Goal: Information Seeking & Learning: Find specific fact

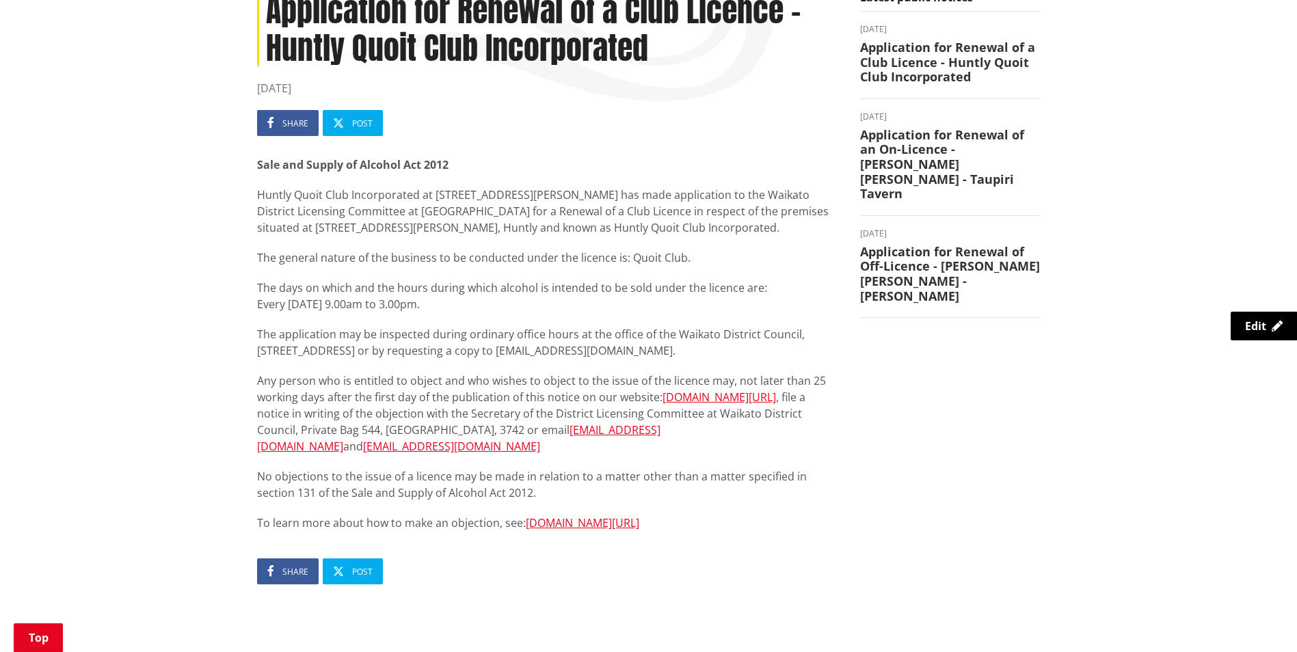
scroll to position [137, 0]
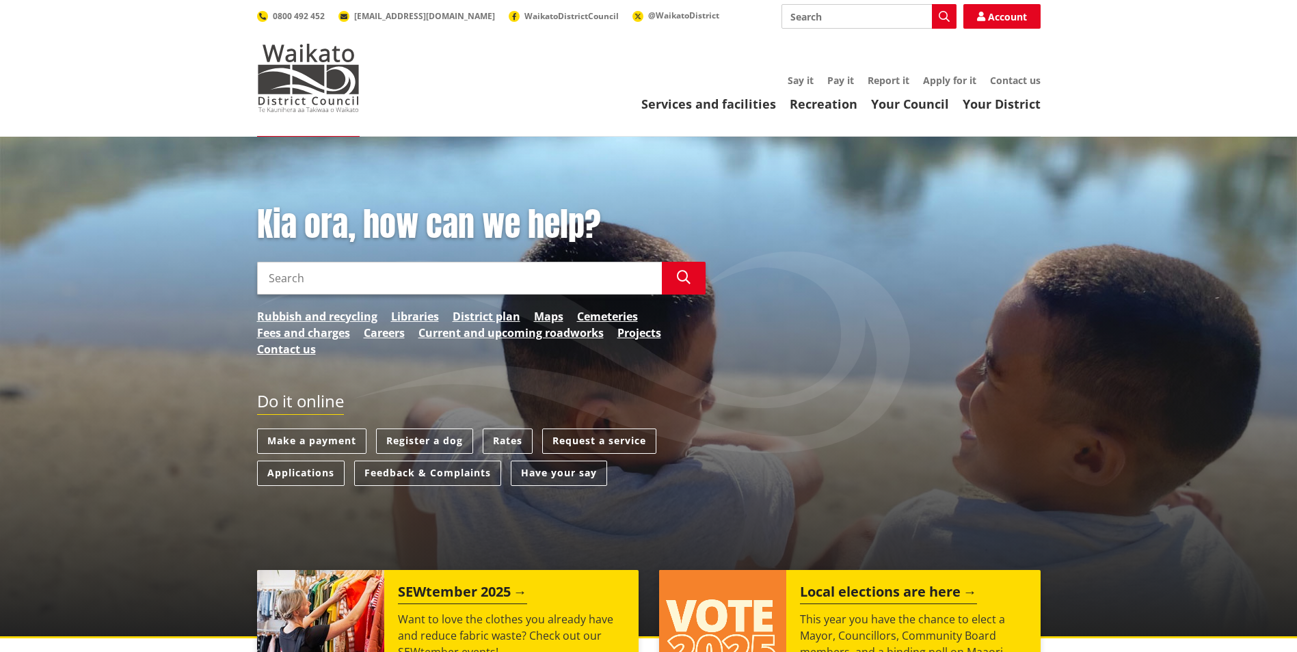
click at [307, 282] on input "Search" at bounding box center [459, 278] width 405 height 33
click at [349, 278] on input "public notices" at bounding box center [459, 278] width 405 height 33
click at [688, 278] on icon "button" at bounding box center [684, 278] width 14 height 14
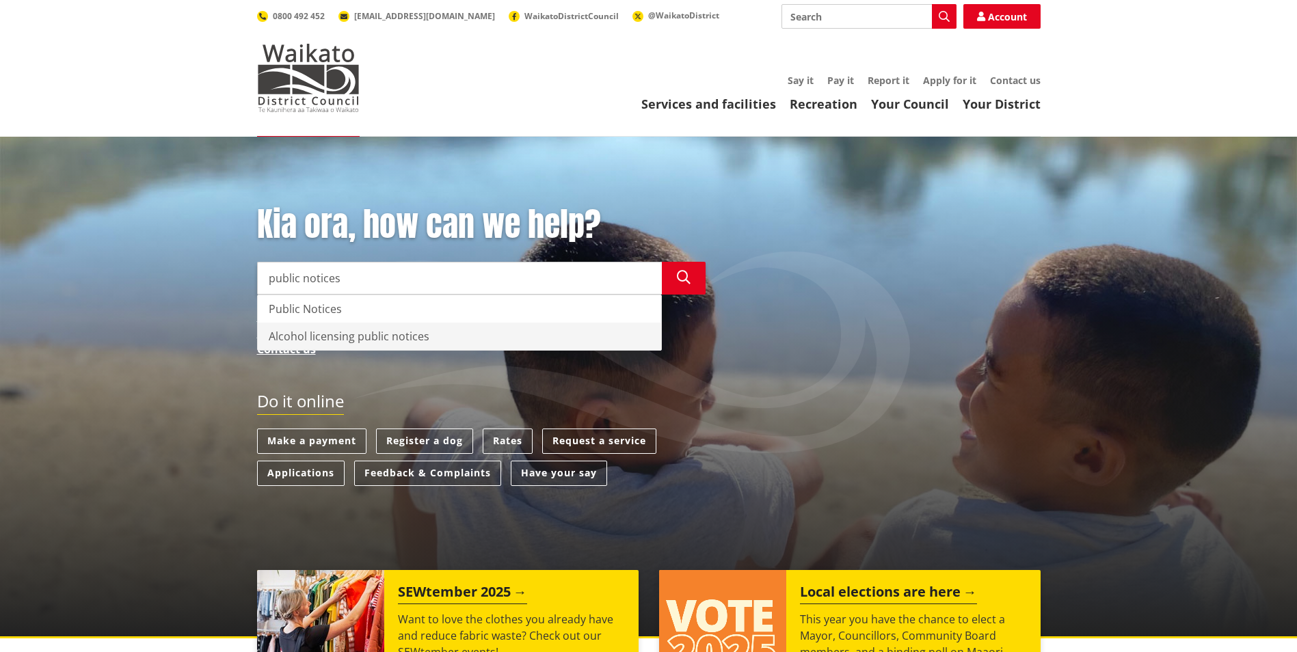
click at [329, 342] on div "Alcohol licensing public notices" at bounding box center [459, 336] width 403 height 27
type input "Alcohol licensing public notices"
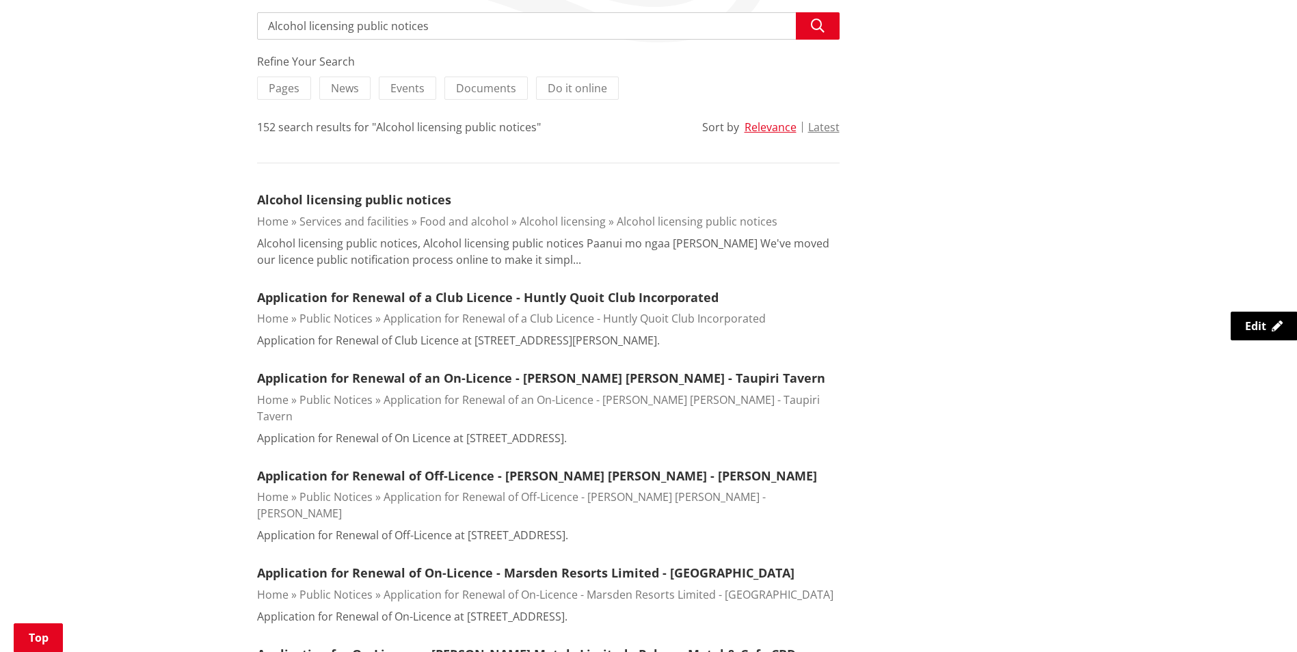
scroll to position [273, 0]
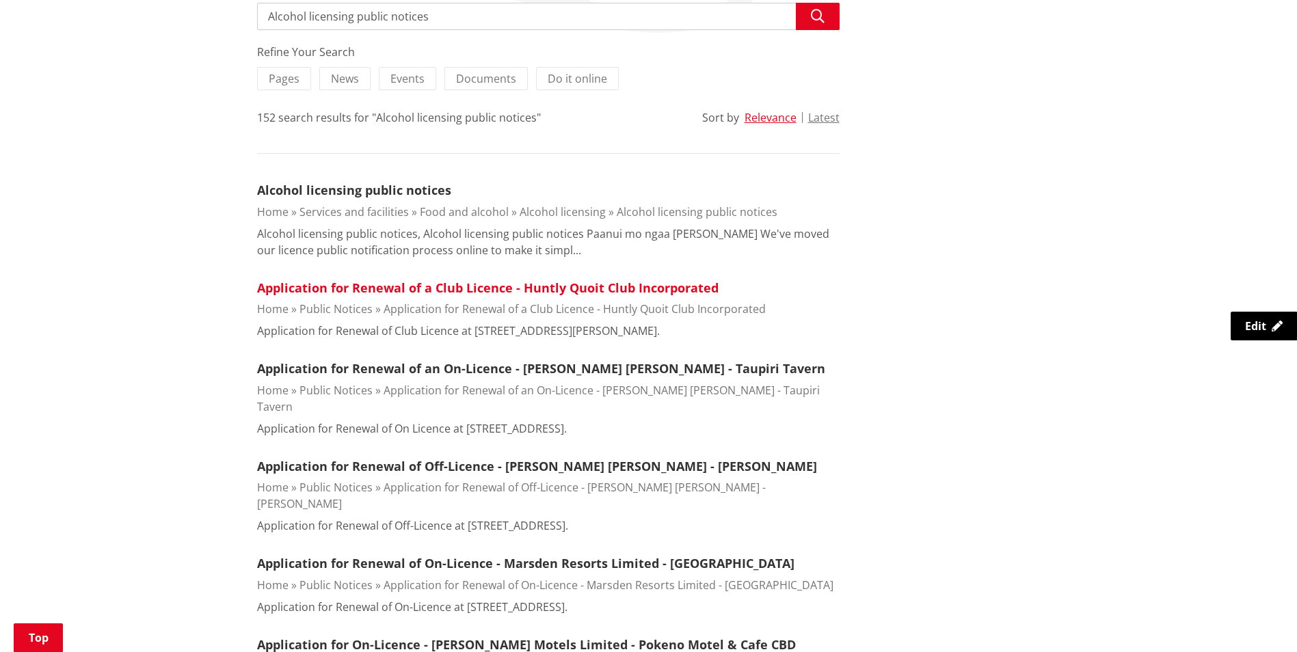
click at [370, 289] on link "Application for Renewal of a Club Licence - Huntly Quoit Club Incorporated" at bounding box center [487, 288] width 461 height 16
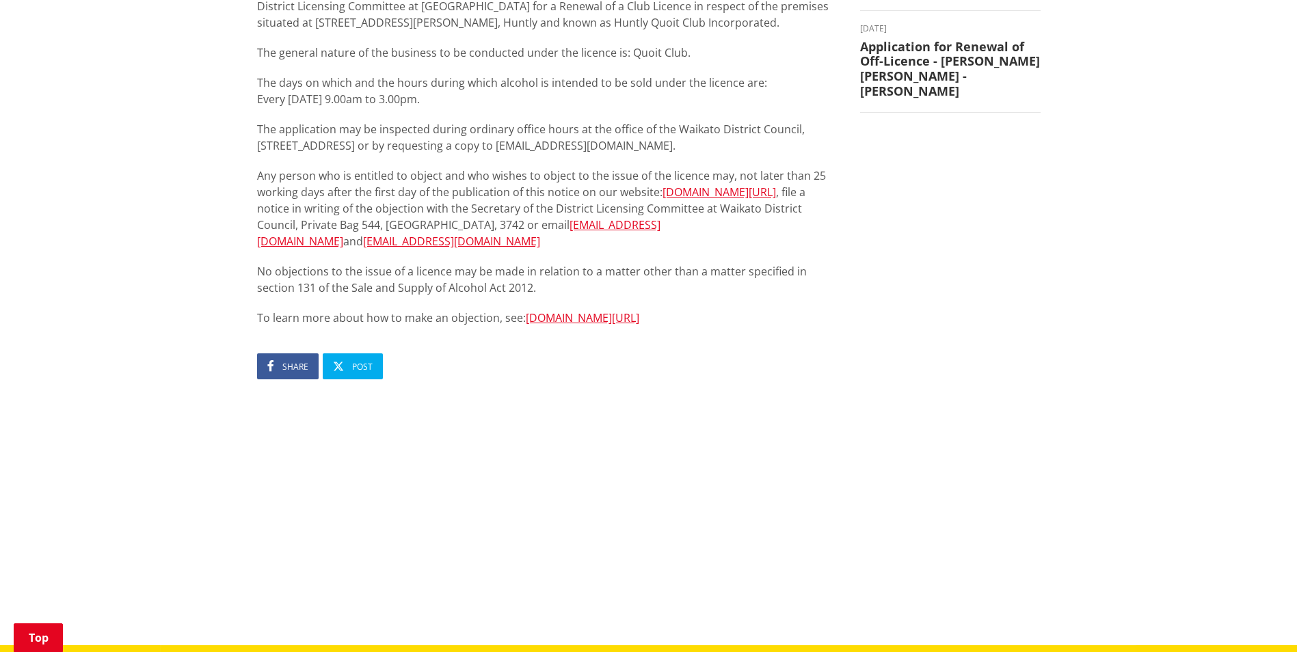
scroll to position [68, 0]
